Goal: Transaction & Acquisition: Purchase product/service

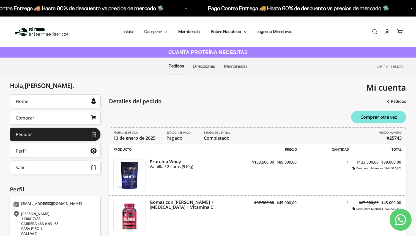
click at [161, 32] on summary "Comprar" at bounding box center [155, 31] width 23 height 7
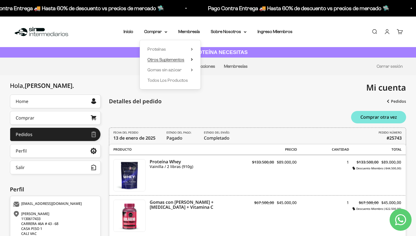
drag, startPoint x: 162, startPoint y: 50, endPoint x: 164, endPoint y: 60, distance: 10.0
click at [0, 0] on ul "Proteínas Ver Todos Whey Iso Vegan Pancakes Pre-Entreno" at bounding box center [0, 0] width 0 height 0
click at [164, 60] on span "Otros Suplementos" at bounding box center [166, 59] width 37 height 5
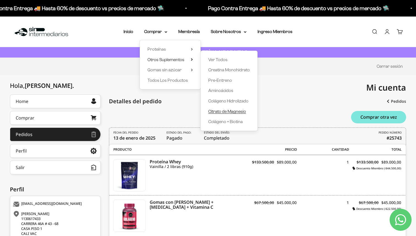
click at [227, 112] on span "Citrato de Magnesio" at bounding box center [227, 111] width 38 height 5
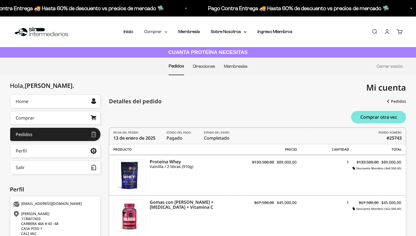
click at [165, 31] on icon at bounding box center [166, 31] width 2 height 1
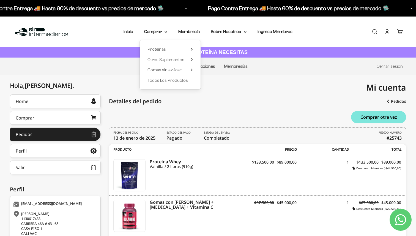
click at [233, 107] on div "Detalles del pedido" at bounding box center [257, 101] width 297 height 14
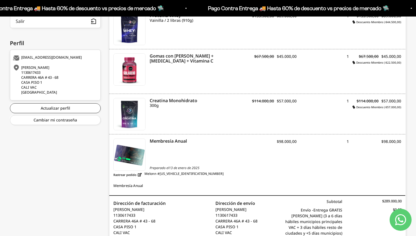
scroll to position [162, 0]
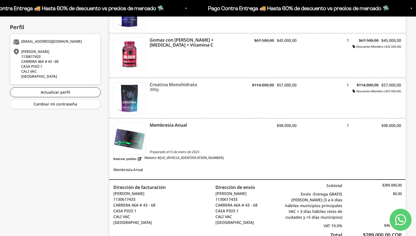
click at [186, 85] on icon "Creatina Monohidrato" at bounding box center [197, 84] width 94 height 5
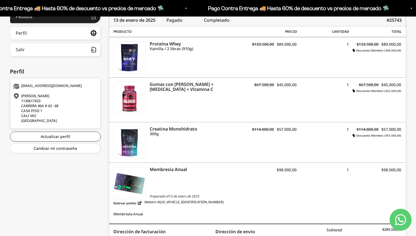
scroll to position [0, 0]
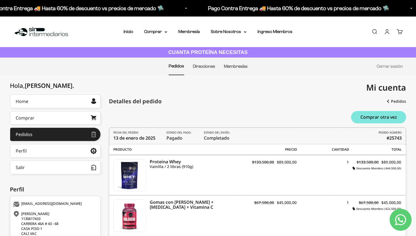
click at [399, 32] on link "Carrito 0" at bounding box center [400, 32] width 6 height 6
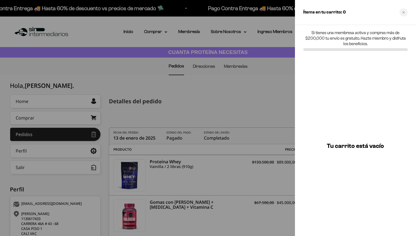
click at [397, 29] on link "Carrito 0" at bounding box center [400, 32] width 6 height 6
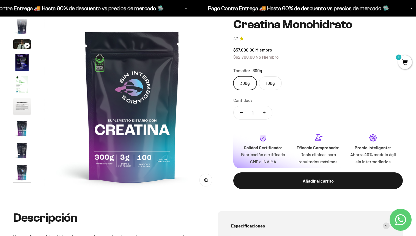
scroll to position [53, 0]
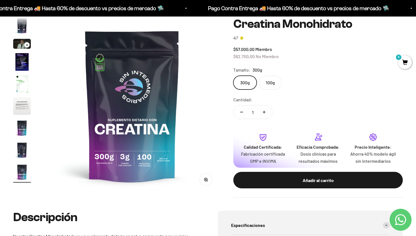
click at [274, 85] on label "100g" at bounding box center [270, 83] width 23 height 14
click at [233, 76] on input "100g" at bounding box center [233, 75] width 0 height 0
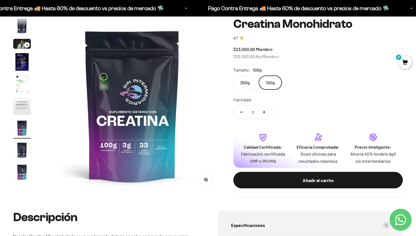
click at [250, 80] on label "300g" at bounding box center [244, 83] width 23 height 14
click at [233, 76] on input "300g" at bounding box center [233, 75] width 0 height 0
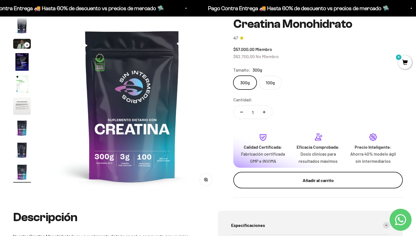
click at [306, 176] on button "Añadir al carrito" at bounding box center [318, 180] width 170 height 17
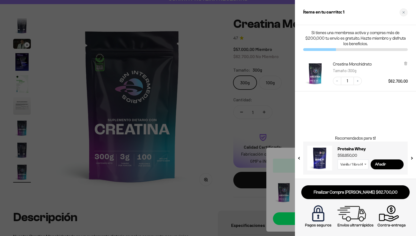
click at [283, 53] on div at bounding box center [208, 118] width 416 height 236
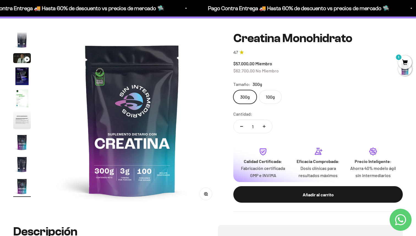
scroll to position [0, 0]
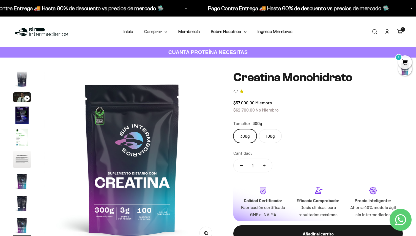
click at [160, 32] on summary "Comprar" at bounding box center [155, 31] width 23 height 7
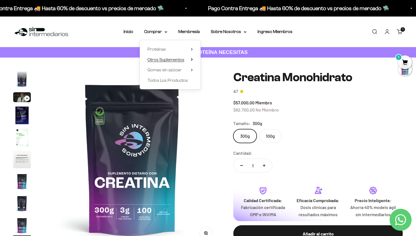
click at [185, 59] on summary "Otros Suplementos" at bounding box center [170, 59] width 45 height 7
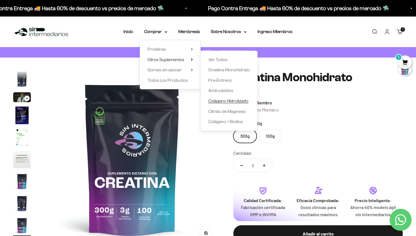
click at [224, 101] on span "Colágeno Hidrolizado" at bounding box center [228, 101] width 40 height 5
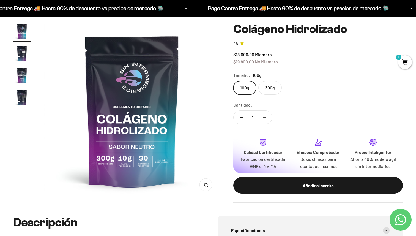
scroll to position [30, 0]
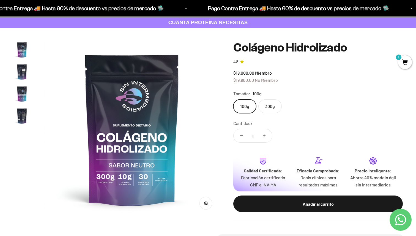
click at [267, 104] on label "300g" at bounding box center [270, 106] width 23 height 14
click at [233, 99] on input "300g" at bounding box center [233, 99] width 0 height 0
click at [251, 103] on label "100g" at bounding box center [244, 106] width 23 height 14
click at [233, 99] on input "100g" at bounding box center [233, 99] width 0 height 0
click at [269, 105] on label "300g" at bounding box center [270, 106] width 23 height 14
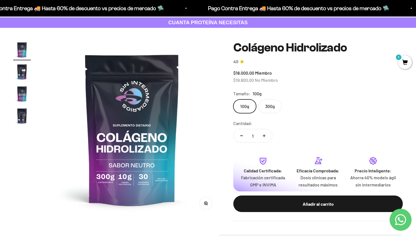
click at [233, 99] on input "300g" at bounding box center [233, 99] width 0 height 0
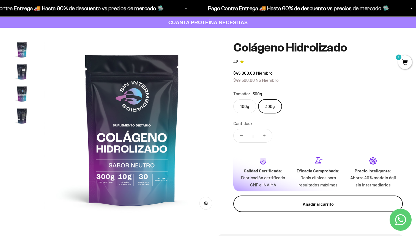
click at [289, 202] on div "Añadir al carrito" at bounding box center [318, 203] width 148 height 7
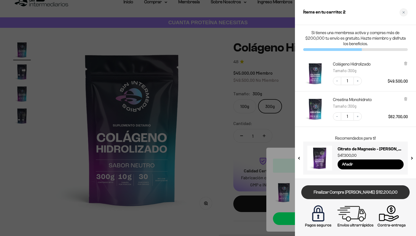
click at [359, 192] on link "Finalizar Compra Segura $112.200,00" at bounding box center [355, 192] width 108 height 14
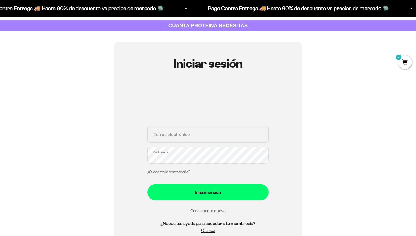
scroll to position [100, 0]
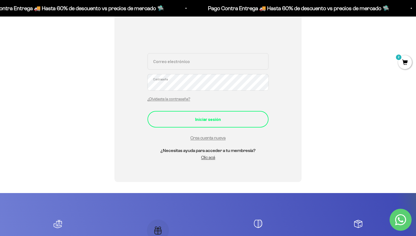
type input "[EMAIL_ADDRESS][DOMAIN_NAME]"
click at [224, 120] on div "Iniciar sesión" at bounding box center [208, 119] width 99 height 7
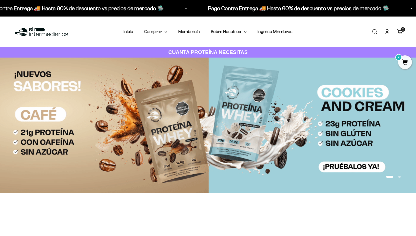
click at [161, 33] on summary "Comprar" at bounding box center [155, 31] width 23 height 7
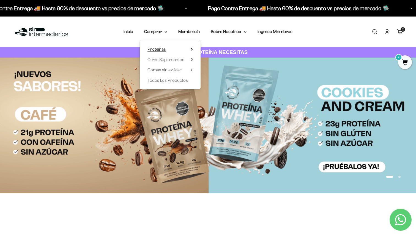
click at [174, 49] on summary "Proteínas" at bounding box center [170, 49] width 45 height 7
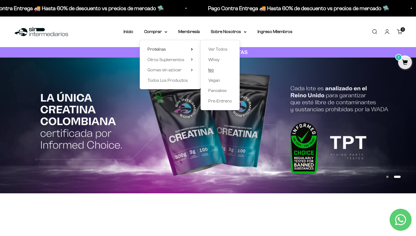
click at [213, 69] on span "Iso" at bounding box center [211, 69] width 6 height 5
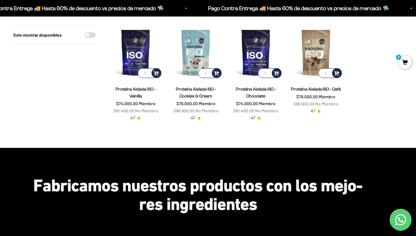
scroll to position [65, 0]
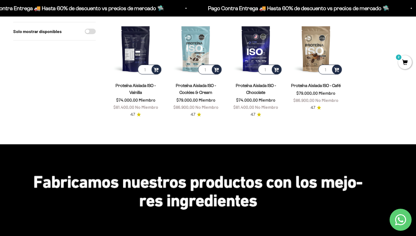
click at [135, 51] on img at bounding box center [135, 48] width 53 height 53
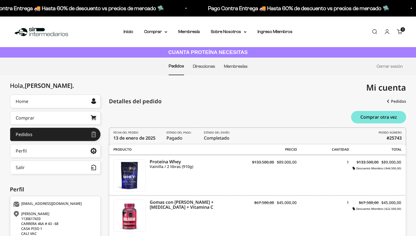
click at [401, 31] on div "2 artículos 2" at bounding box center [403, 29] width 4 height 4
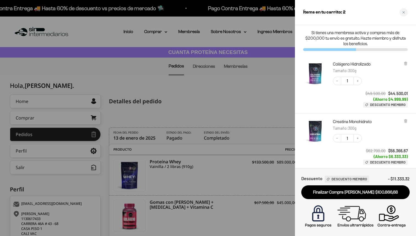
click at [278, 107] on div at bounding box center [208, 118] width 416 height 236
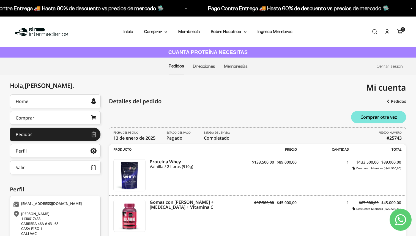
click at [405, 27] on div "2 artículos 2" at bounding box center [403, 29] width 4 height 4
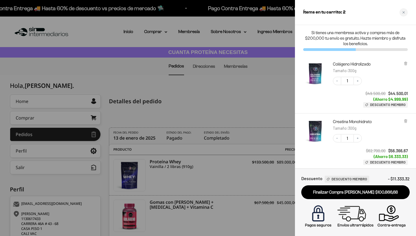
click at [284, 99] on div at bounding box center [208, 118] width 416 height 236
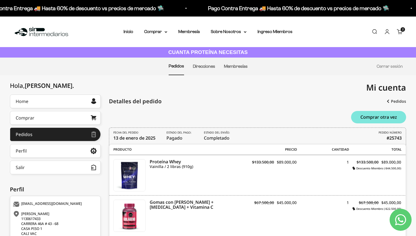
click at [401, 32] on div "2 artículos 2" at bounding box center [403, 29] width 4 height 4
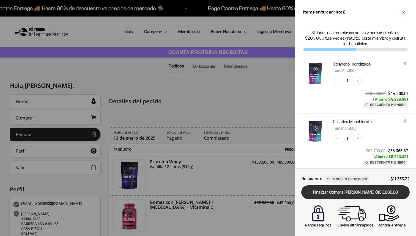
click at [365, 192] on link "Finalizar Compra [PERSON_NAME] $100.866,68" at bounding box center [355, 192] width 108 height 14
